Goal: Navigation & Orientation: Find specific page/section

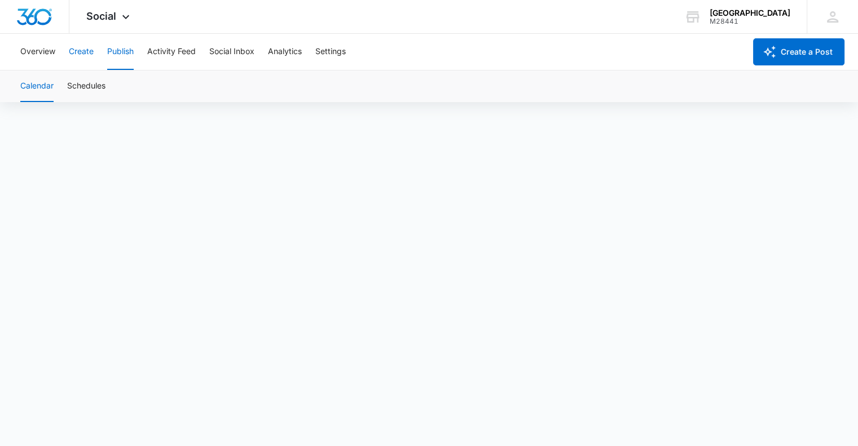
click at [81, 47] on button "Create" at bounding box center [81, 52] width 25 height 36
click at [113, 47] on button "Publish" at bounding box center [120, 52] width 27 height 36
click at [82, 49] on button "Create" at bounding box center [81, 52] width 25 height 36
click at [120, 85] on button "Approvals" at bounding box center [110, 87] width 38 height 32
click at [115, 52] on button "Publish" at bounding box center [120, 52] width 27 height 36
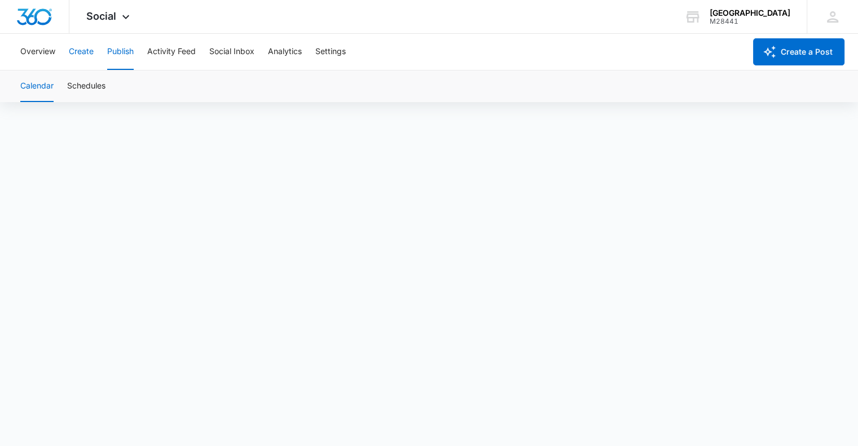
click at [72, 47] on button "Create" at bounding box center [81, 52] width 25 height 36
click at [111, 85] on button "Approvals" at bounding box center [110, 87] width 38 height 32
click at [41, 85] on button "Content Library" at bounding box center [49, 87] width 58 height 32
click at [117, 85] on button "Approvals" at bounding box center [110, 87] width 38 height 32
click at [42, 81] on button "Content Library" at bounding box center [49, 87] width 58 height 32
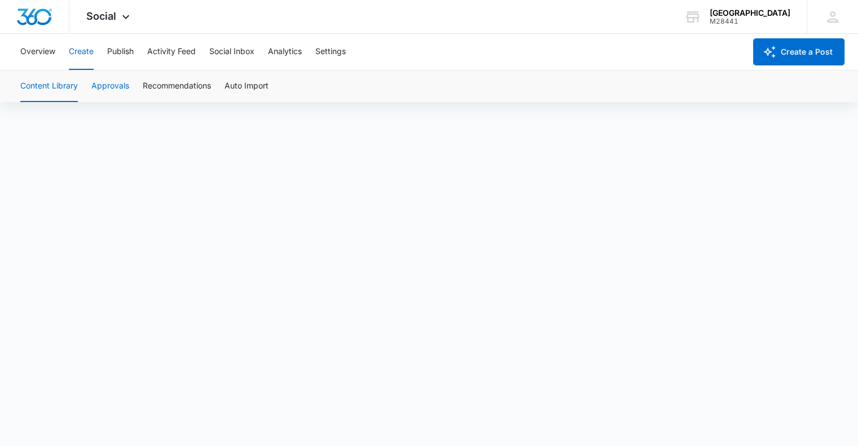
click at [100, 87] on button "Approvals" at bounding box center [110, 87] width 38 height 32
click at [65, 83] on button "Content Library" at bounding box center [49, 87] width 58 height 32
click at [123, 49] on button "Publish" at bounding box center [120, 52] width 27 height 36
click at [81, 56] on button "Create" at bounding box center [81, 52] width 25 height 36
click at [102, 85] on button "Approvals" at bounding box center [110, 87] width 38 height 32
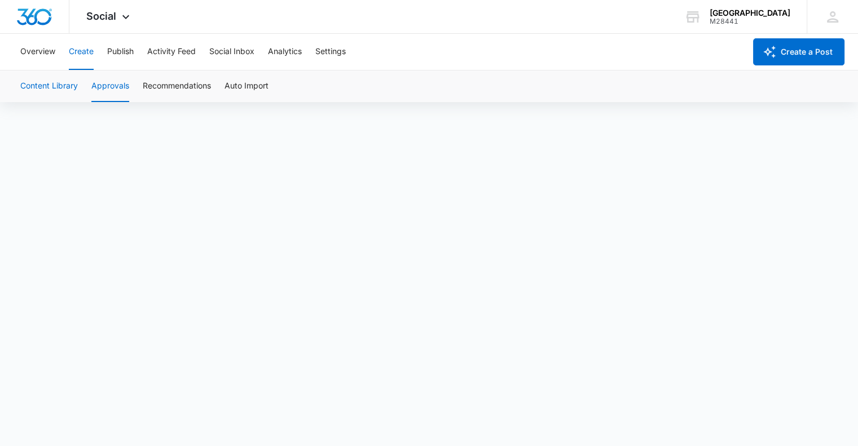
click at [61, 86] on button "Content Library" at bounding box center [49, 87] width 58 height 32
click at [113, 88] on button "Approvals" at bounding box center [110, 87] width 38 height 32
